Goal: Task Accomplishment & Management: Use online tool/utility

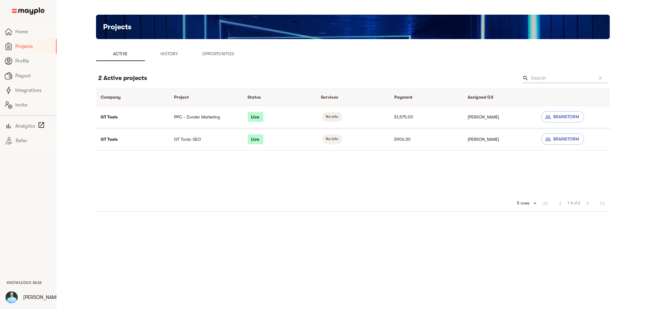
click at [199, 120] on td "PPC - Zonder Marketing" at bounding box center [205, 117] width 73 height 22
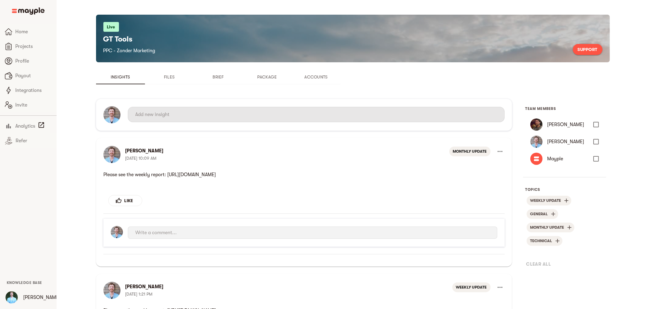
click at [250, 115] on input "text" at bounding box center [315, 115] width 361 height 10
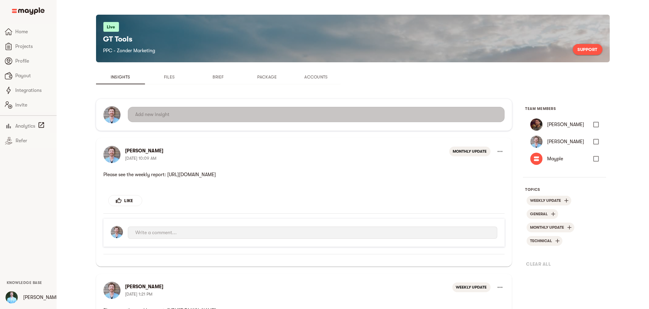
click at [260, 115] on input "text" at bounding box center [315, 115] width 361 height 10
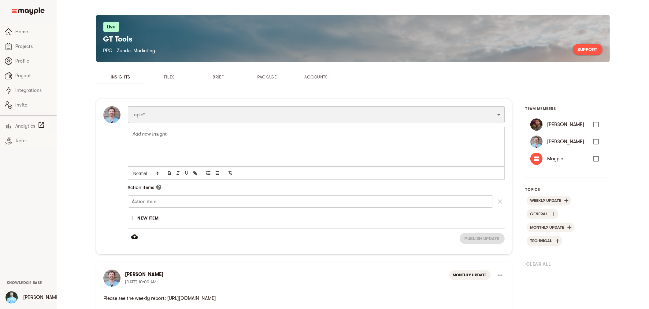
click at [253, 119] on select "Funnel Content Performance General Creatives Targeting Budget Technical Weekly …" at bounding box center [316, 114] width 377 height 17
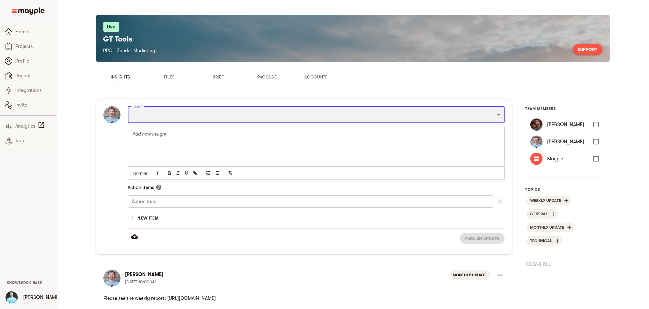
select select "WEEKLY_UPDATE"
click at [128, 106] on select "Funnel Content Performance General Creatives Targeting Budget Technical Weekly …" at bounding box center [316, 114] width 377 height 17
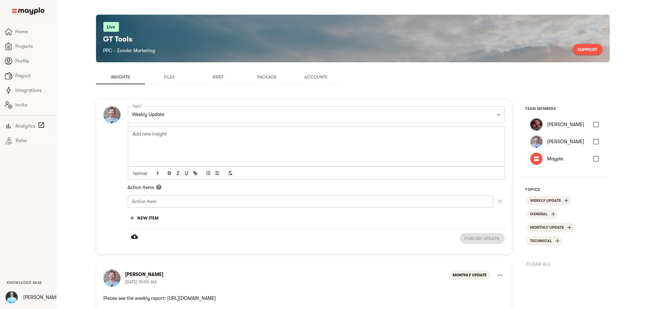
click at [194, 142] on div at bounding box center [316, 146] width 376 height 39
click at [472, 238] on span "Publish update" at bounding box center [481, 238] width 35 height 7
